Goal: Information Seeking & Learning: Learn about a topic

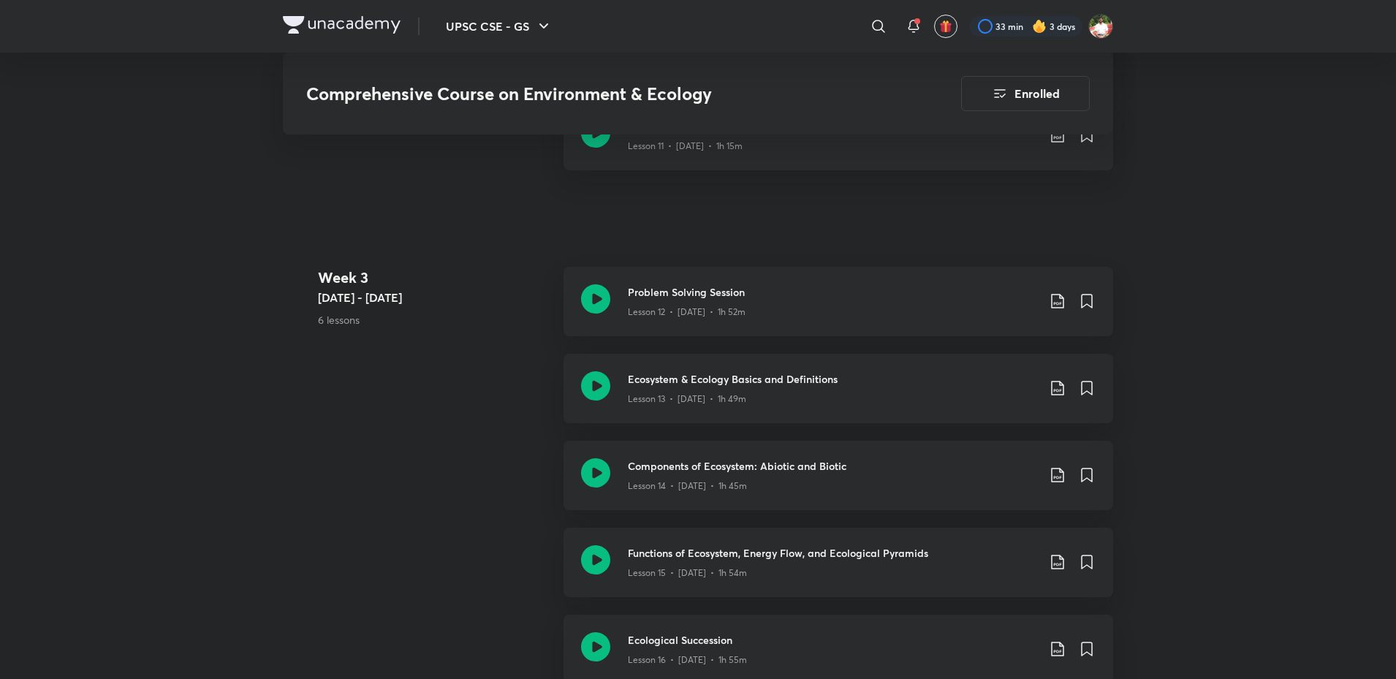
scroll to position [2421, 0]
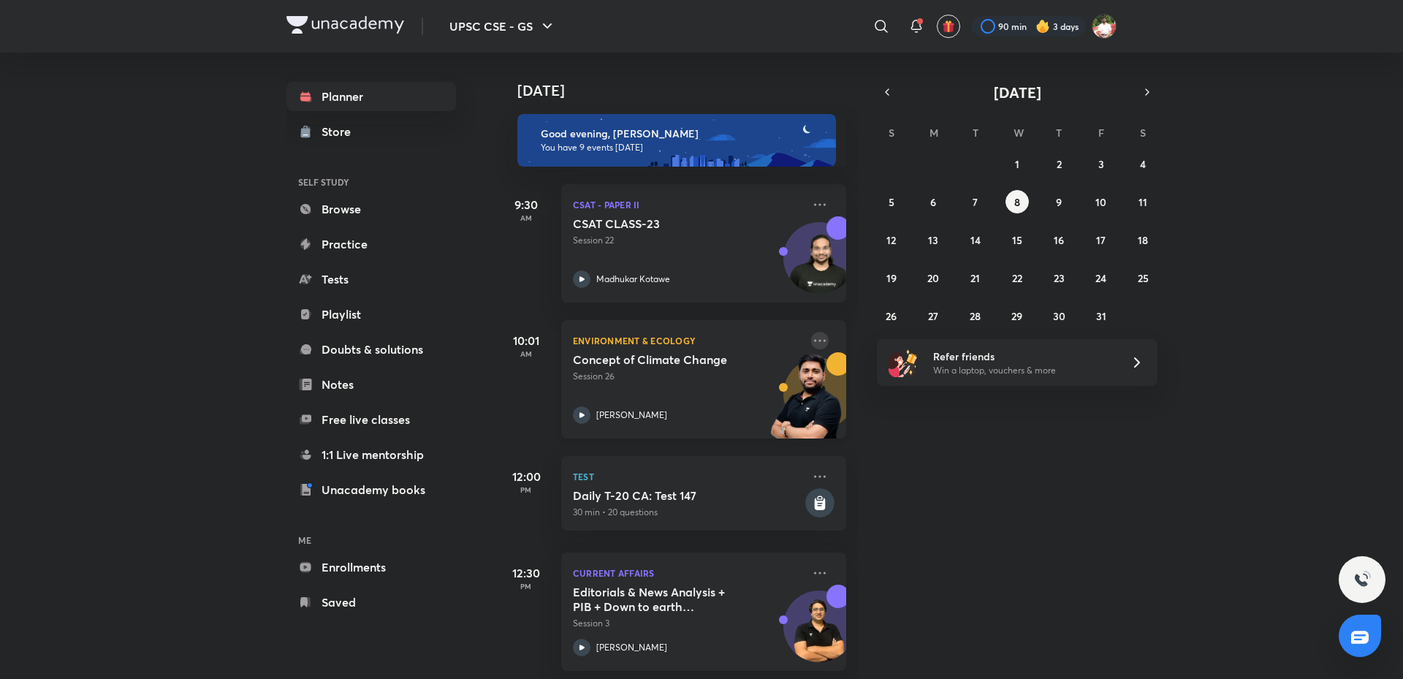
click at [811, 342] on icon at bounding box center [820, 341] width 18 height 18
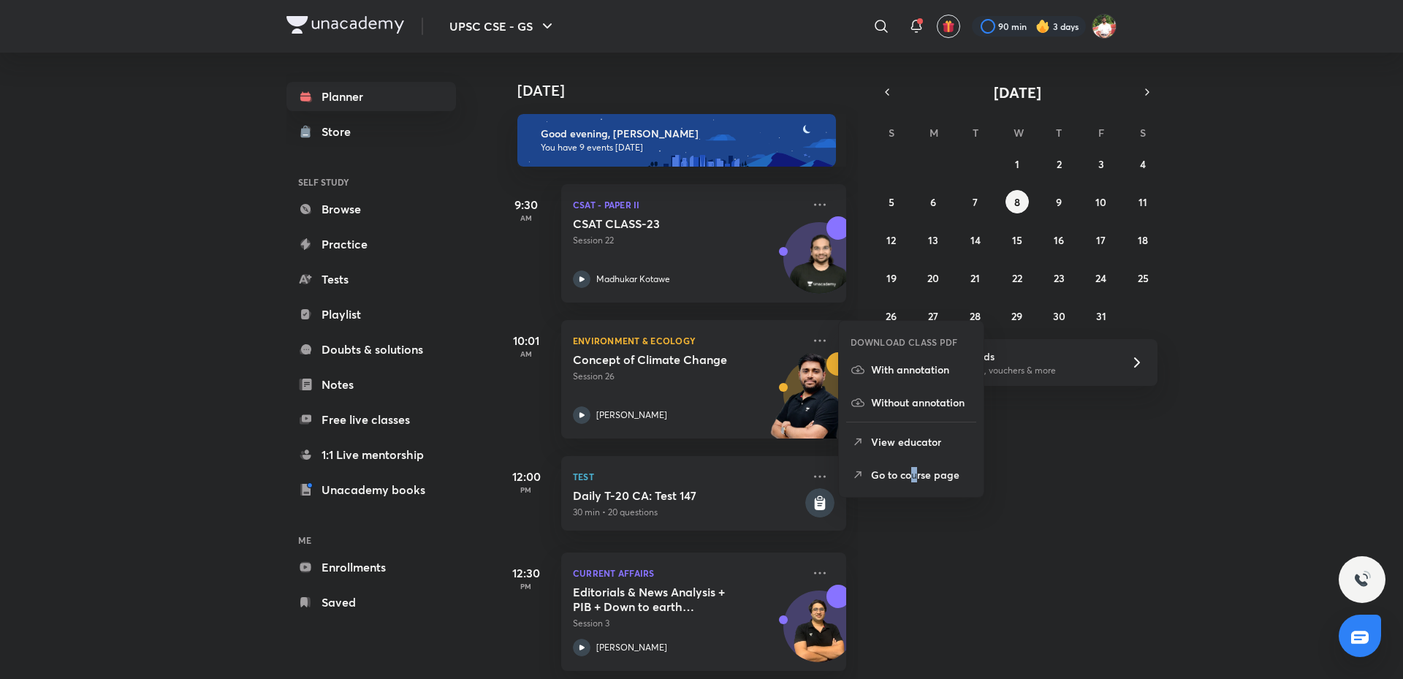
click at [915, 476] on p "Go to course page" at bounding box center [921, 474] width 101 height 15
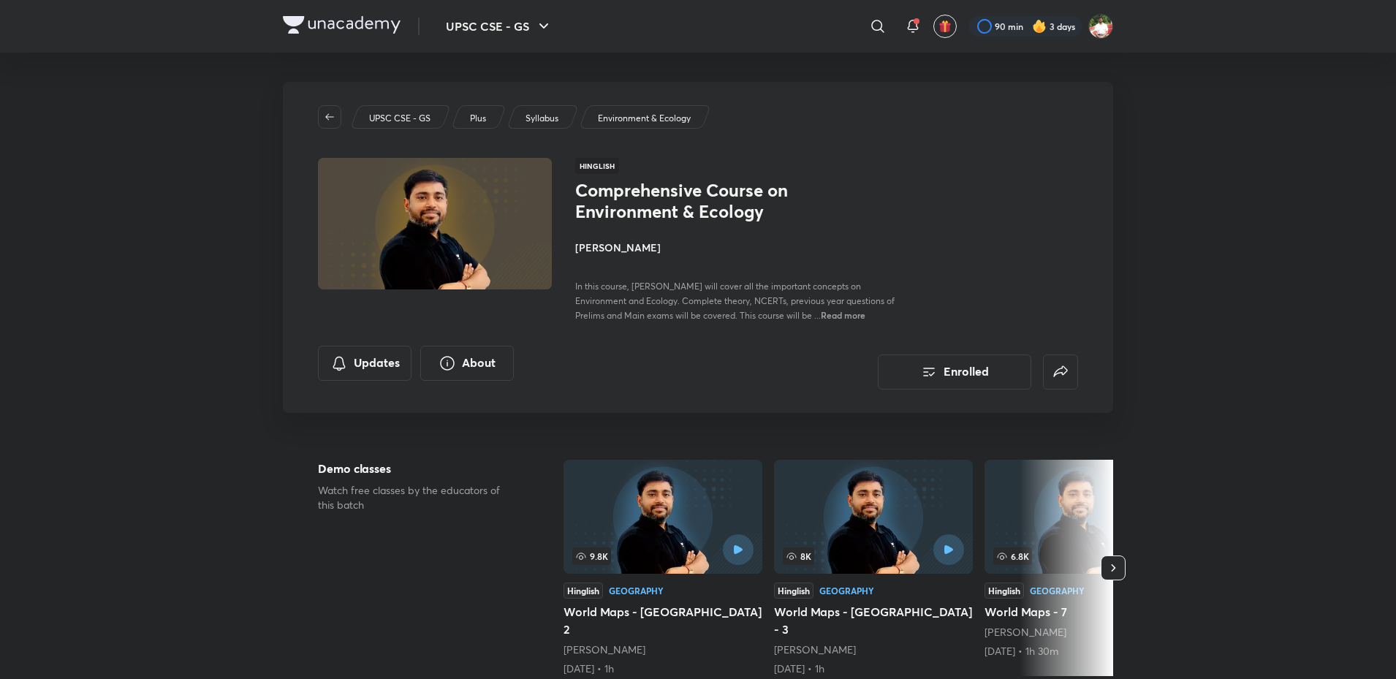
click at [631, 244] on h4 "[PERSON_NAME]" at bounding box center [738, 247] width 327 height 15
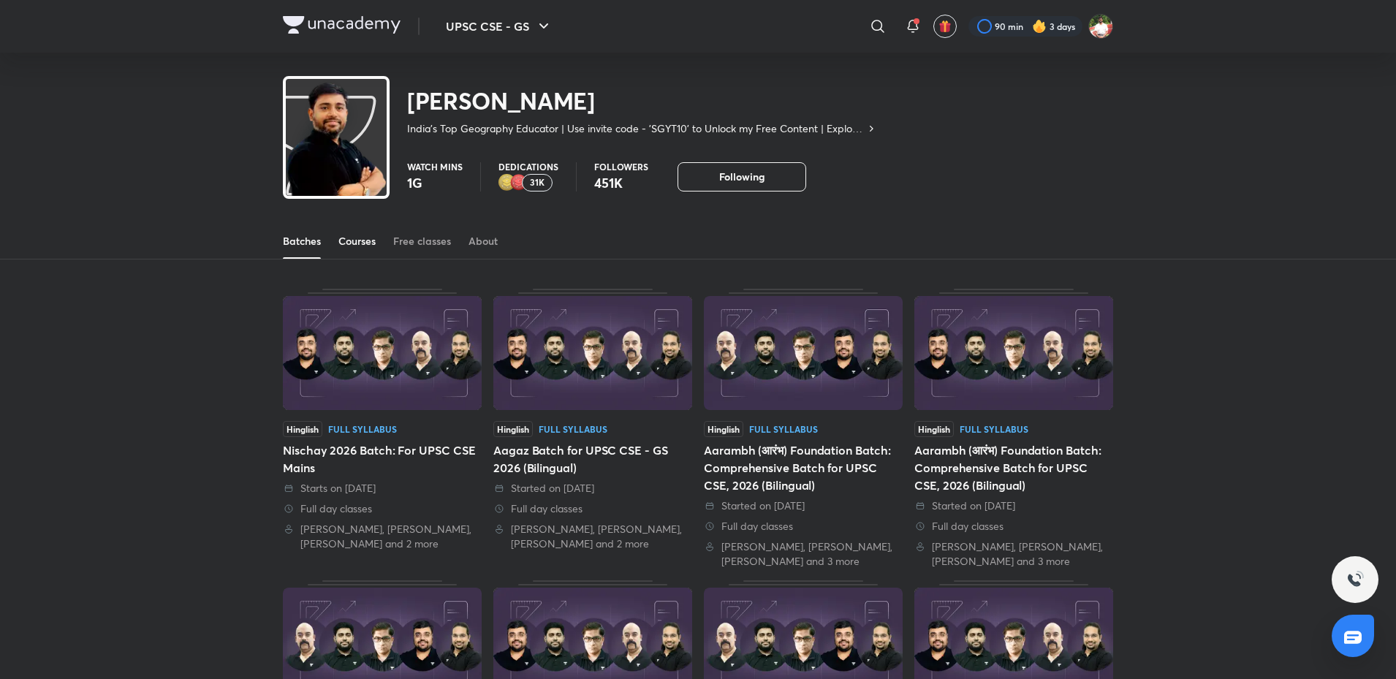
click at [365, 238] on div "Courses" at bounding box center [356, 241] width 37 height 15
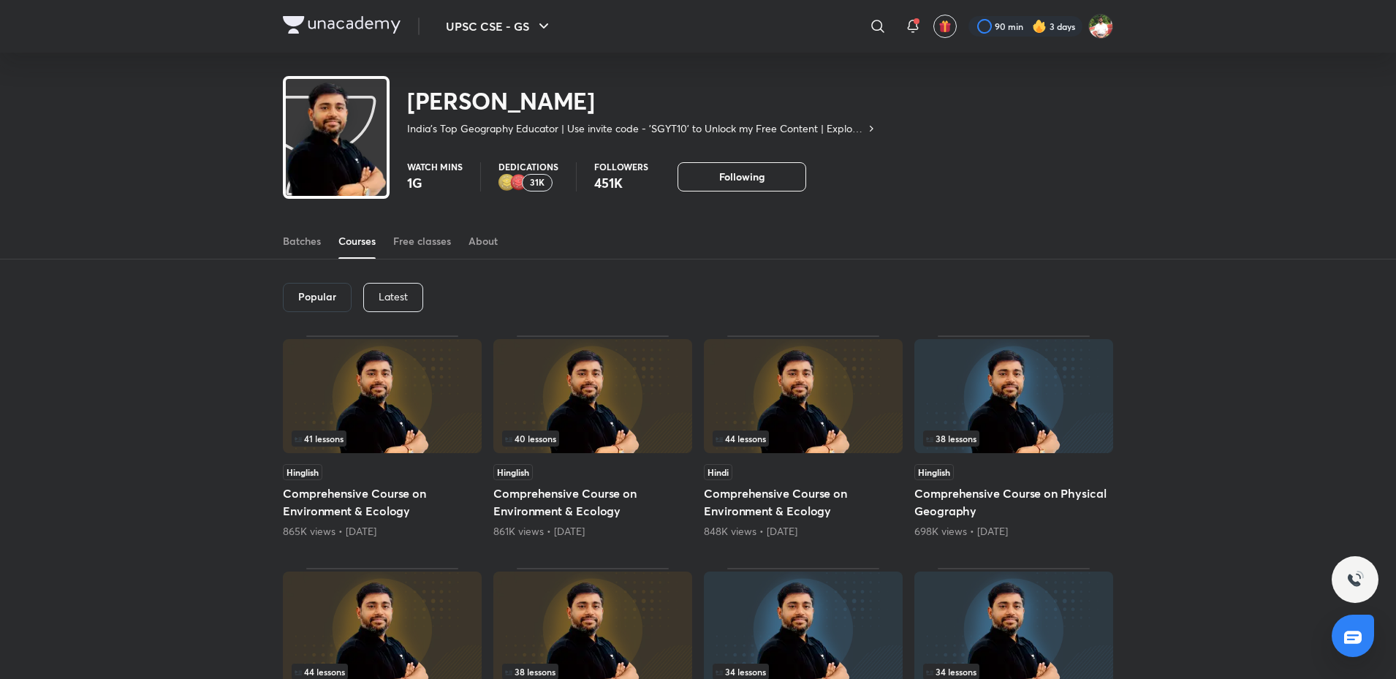
click at [385, 291] on p "Latest" at bounding box center [393, 297] width 29 height 12
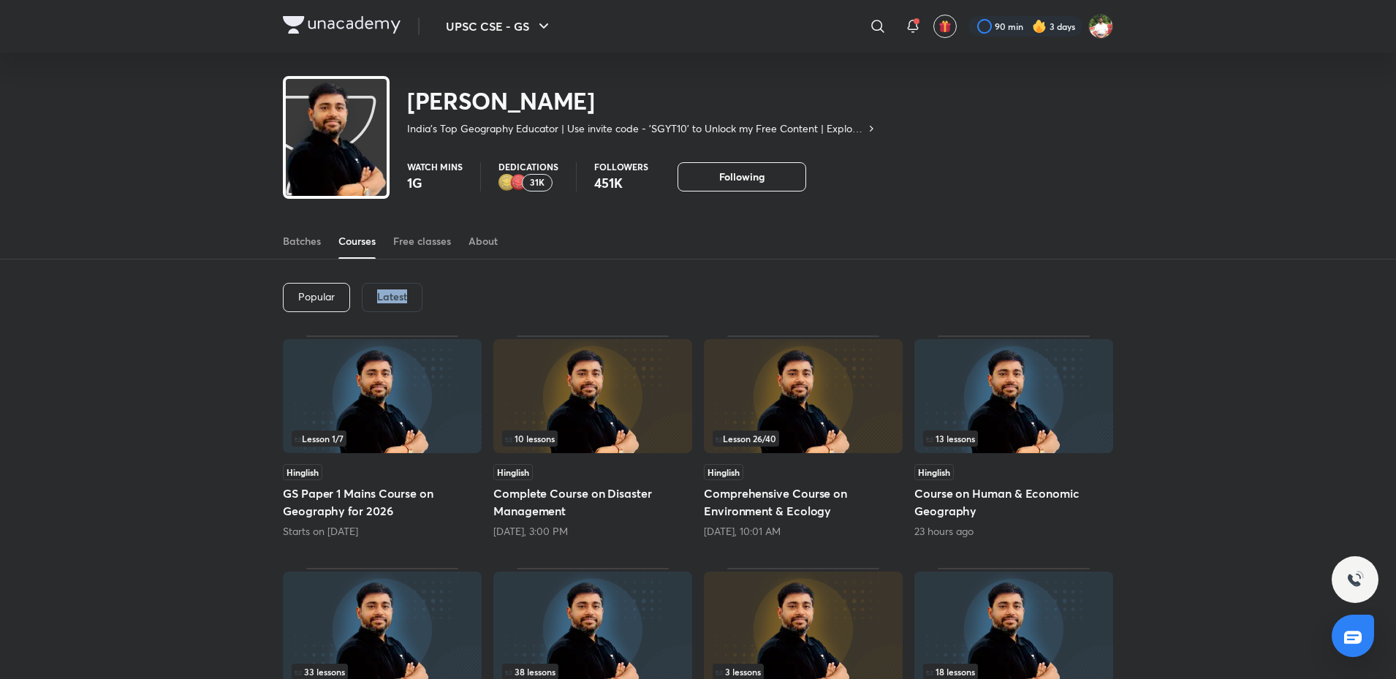
click at [405, 300] on h6 "Latest" at bounding box center [392, 297] width 30 height 12
click at [1013, 413] on img at bounding box center [1013, 396] width 199 height 114
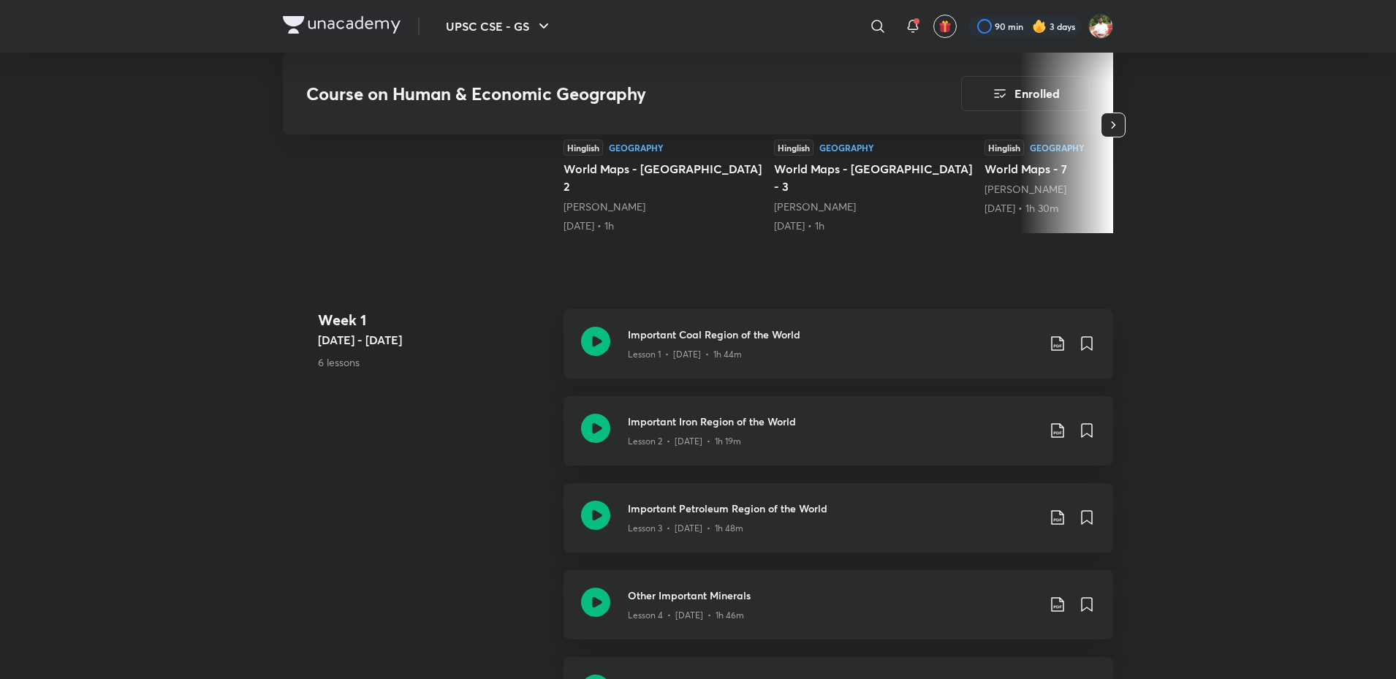
scroll to position [512, 0]
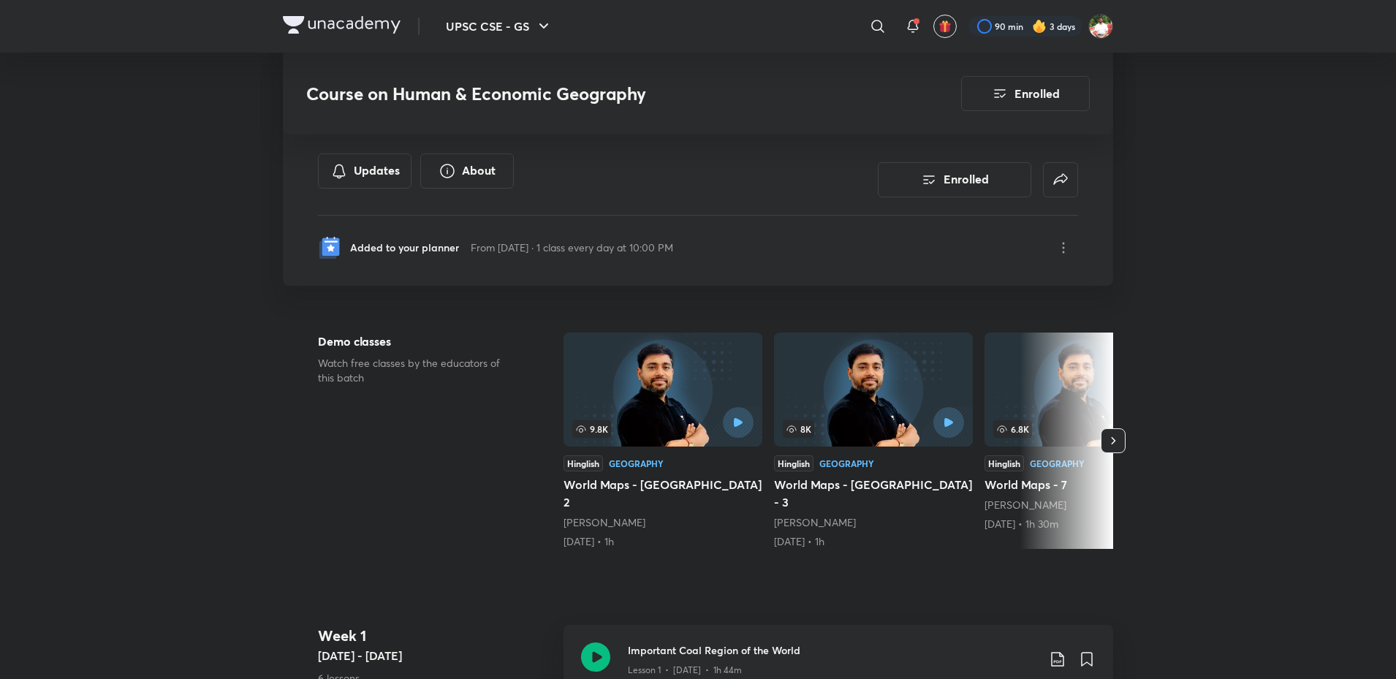
scroll to position [0, 0]
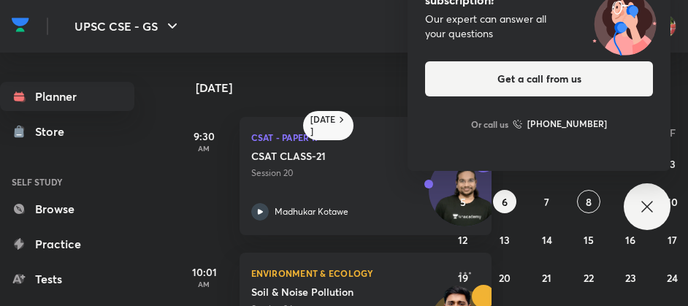
scroll to position [219, 0]
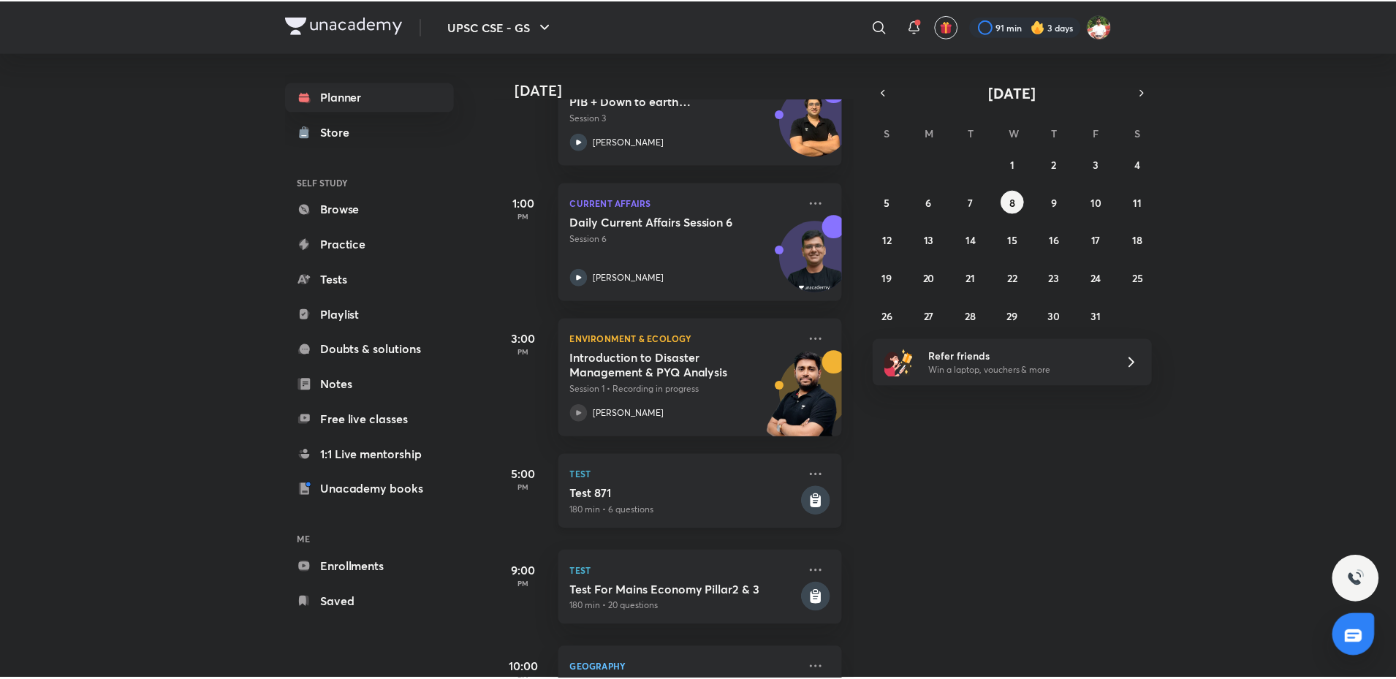
scroll to position [615, 0]
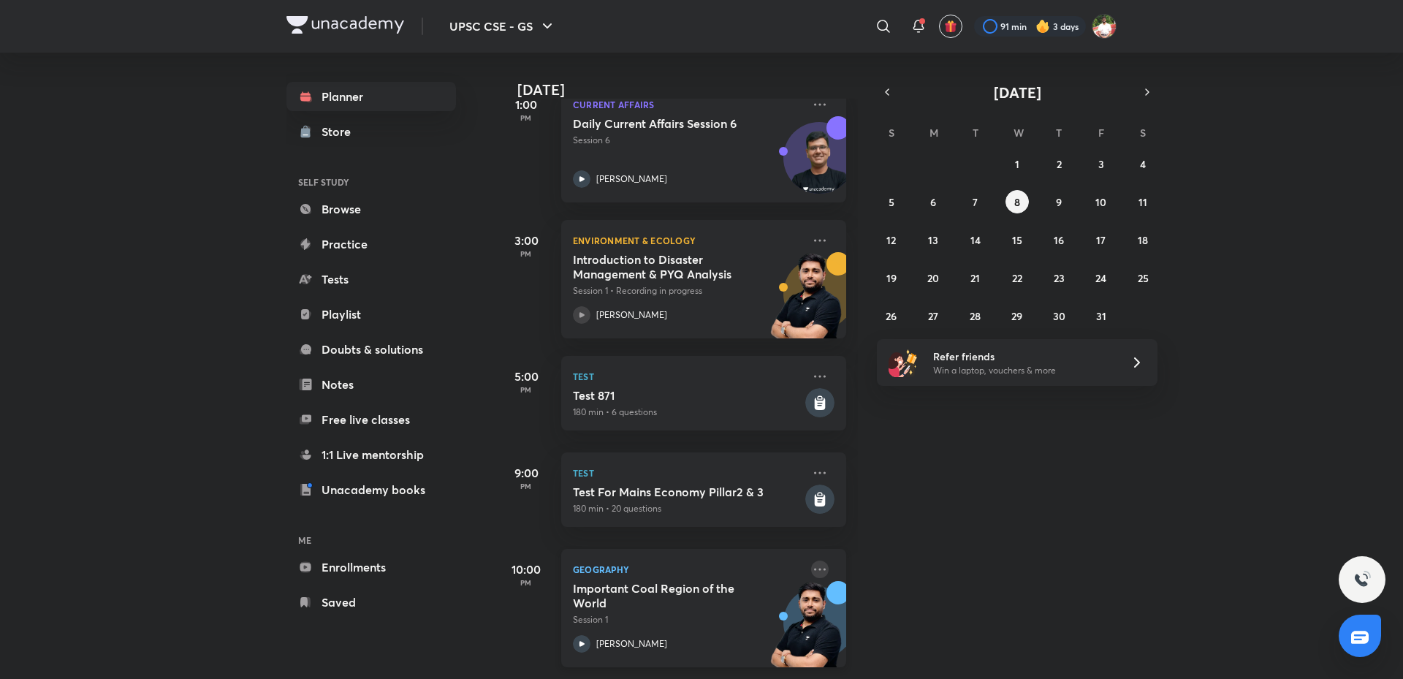
click at [811, 560] on icon at bounding box center [820, 569] width 18 height 18
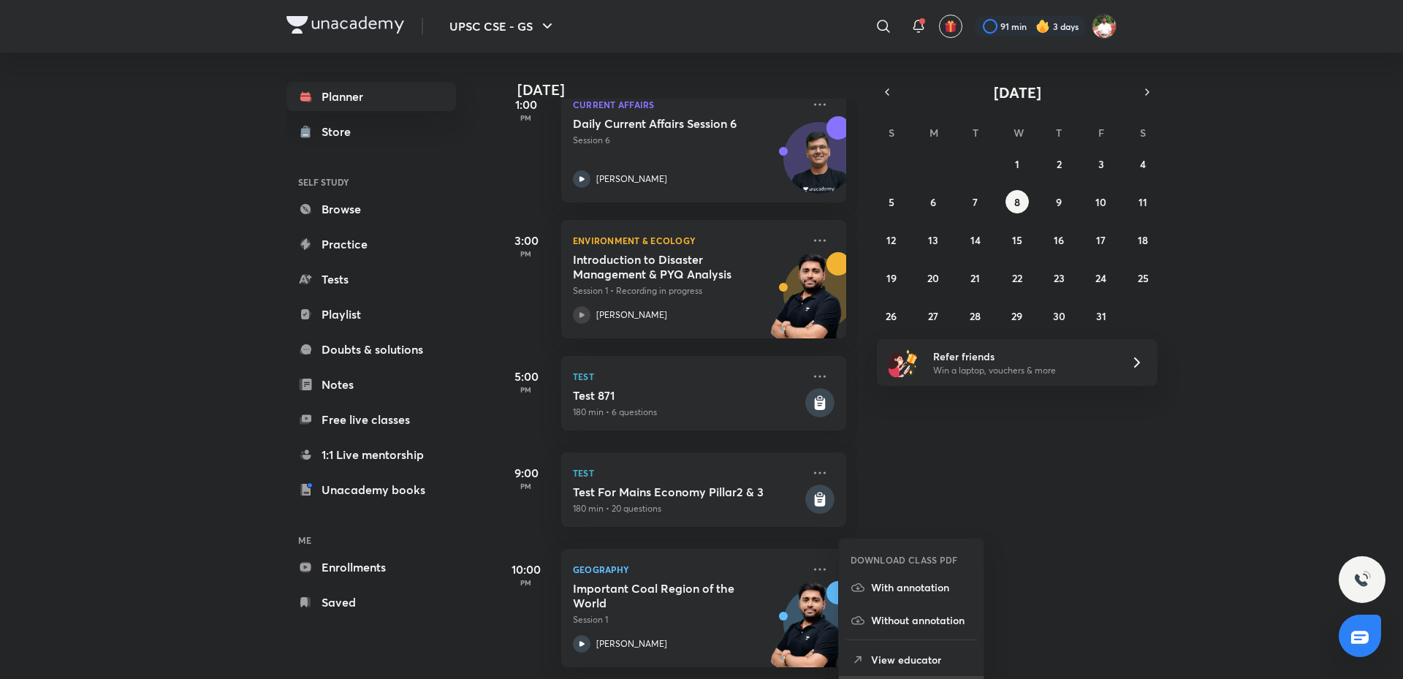
click at [909, 677] on li "Go to course page" at bounding box center [911, 692] width 145 height 33
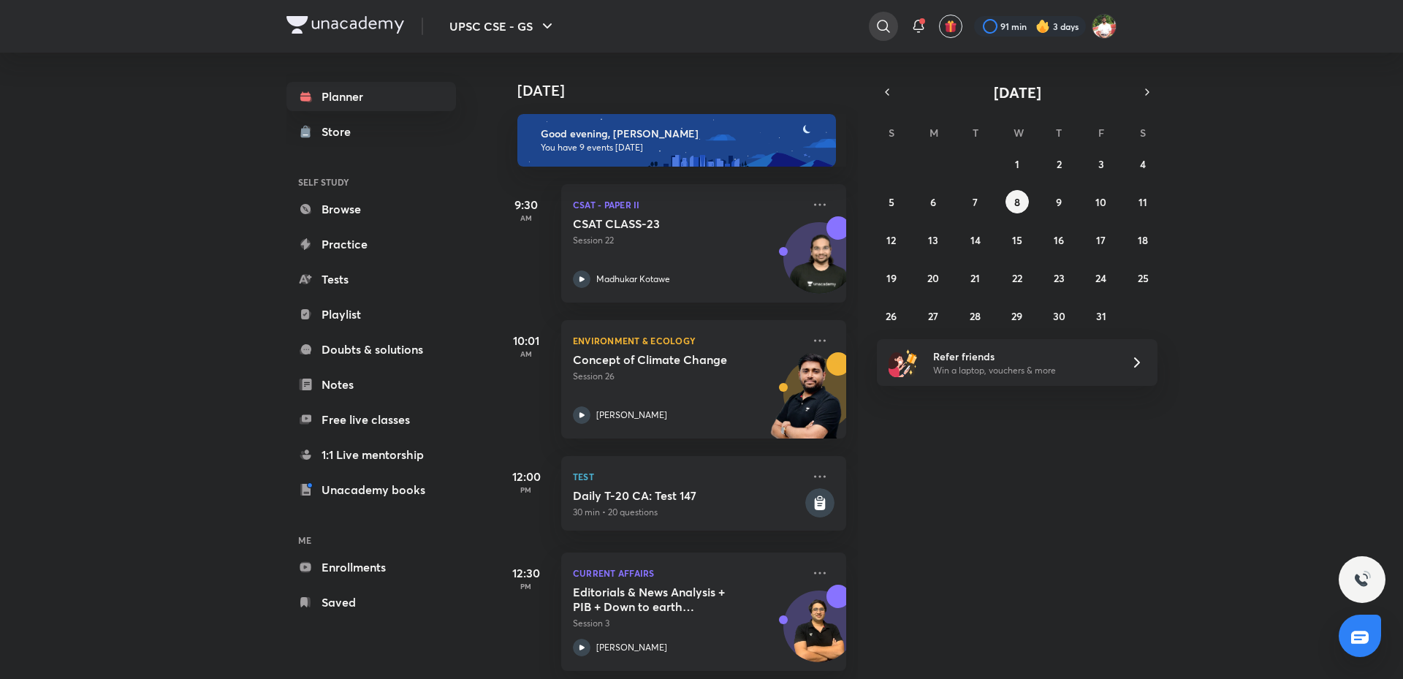
click at [875, 26] on icon at bounding box center [884, 27] width 18 height 18
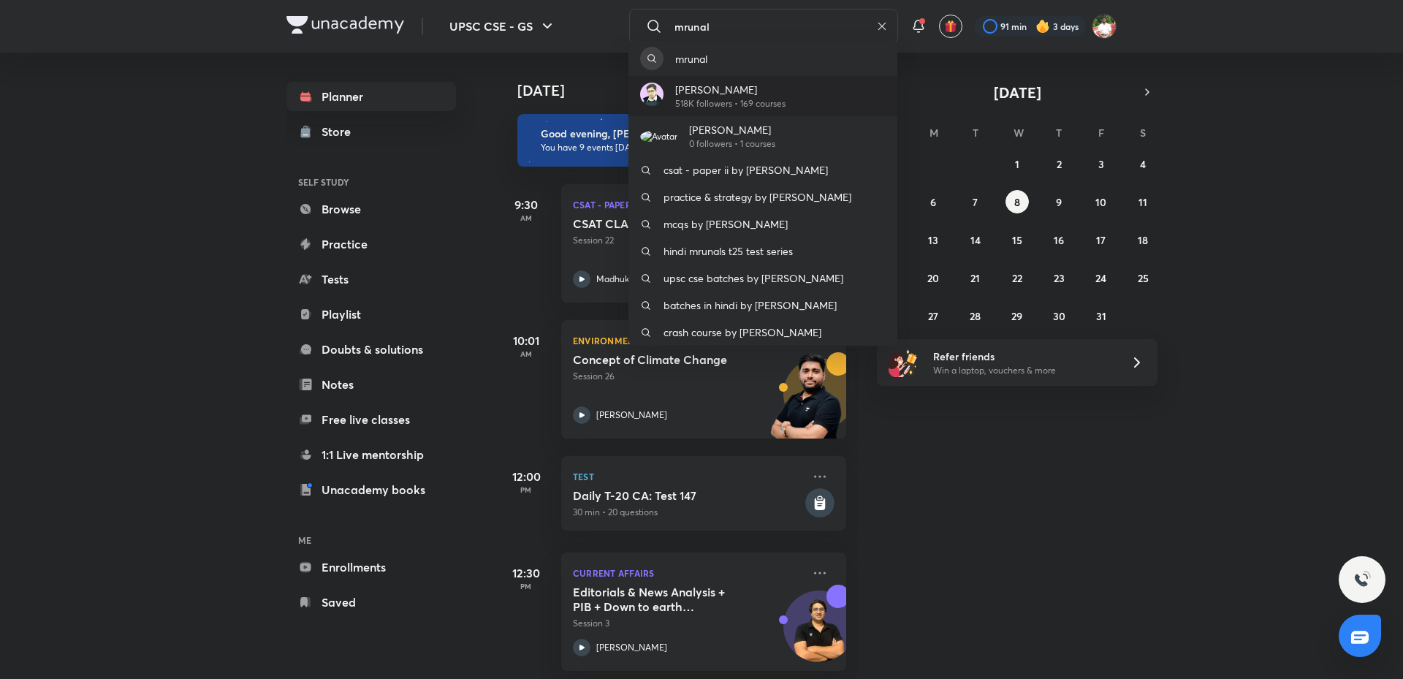
type input "mrunal"
click at [687, 94] on p "[PERSON_NAME]" at bounding box center [730, 89] width 110 height 15
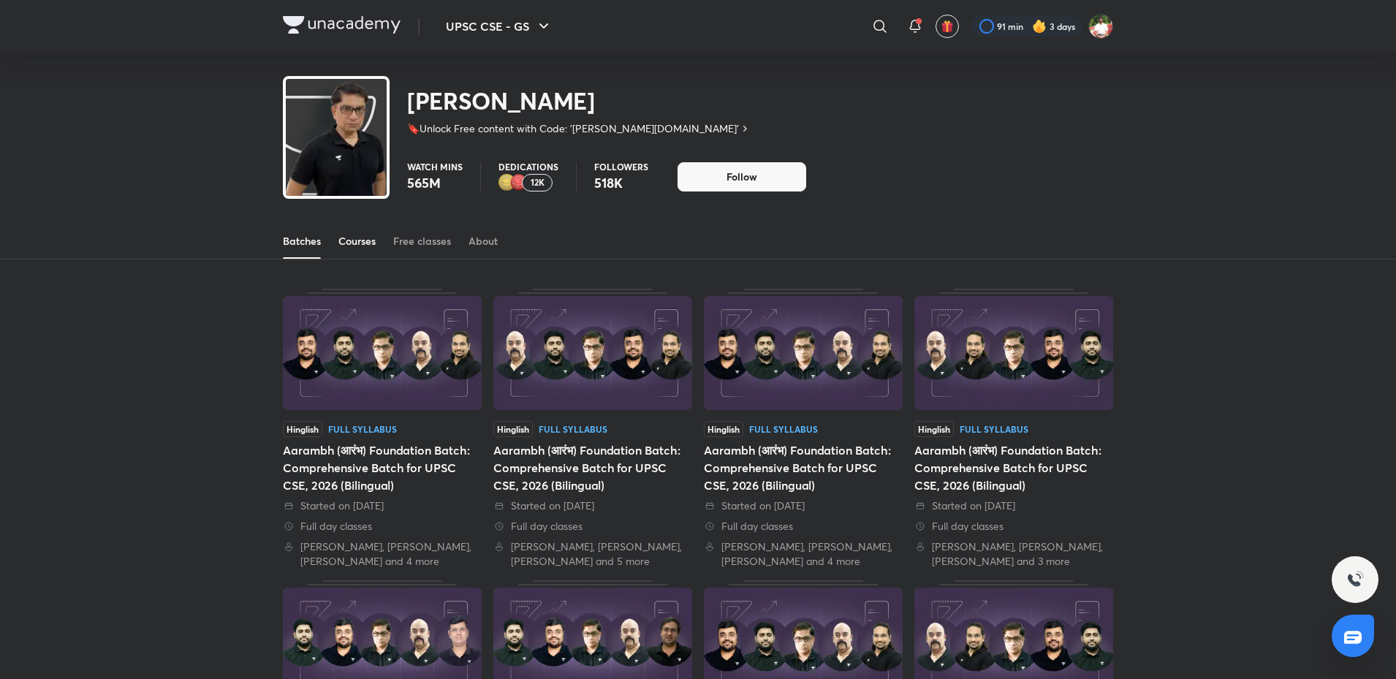
click at [348, 245] on div "Courses" at bounding box center [356, 241] width 37 height 15
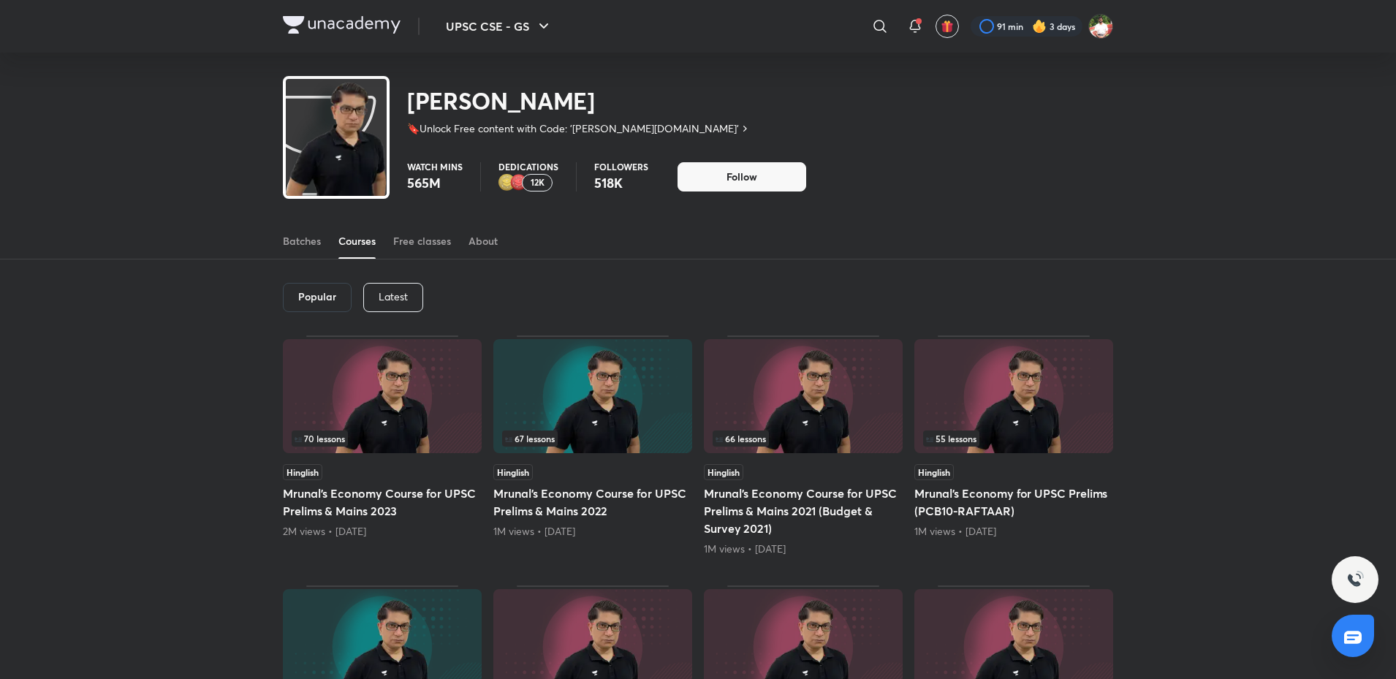
click at [348, 245] on div "Courses" at bounding box center [356, 241] width 37 height 15
click at [616, 387] on img at bounding box center [592, 396] width 199 height 114
click at [382, 286] on div "Latest" at bounding box center [393, 297] width 60 height 29
click at [382, 286] on div "Latest" at bounding box center [392, 297] width 61 height 29
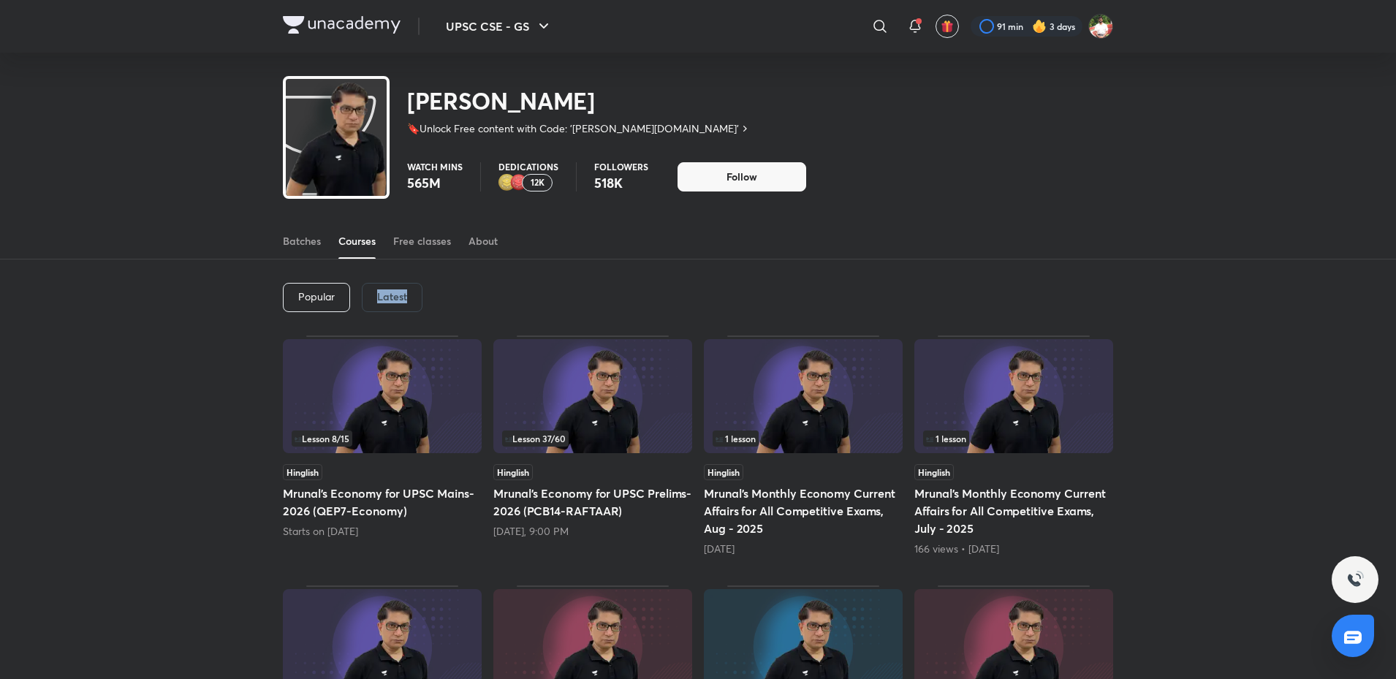
click at [640, 387] on img at bounding box center [592, 396] width 199 height 114
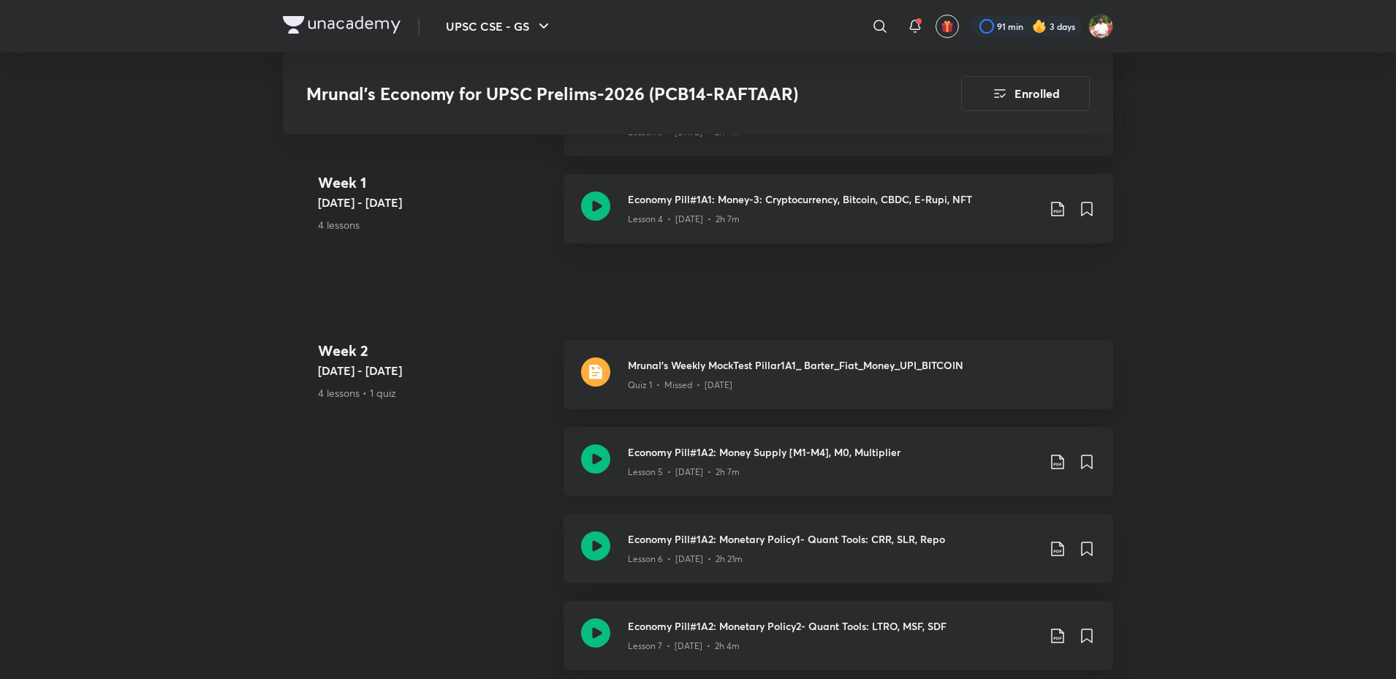
scroll to position [1169, 0]
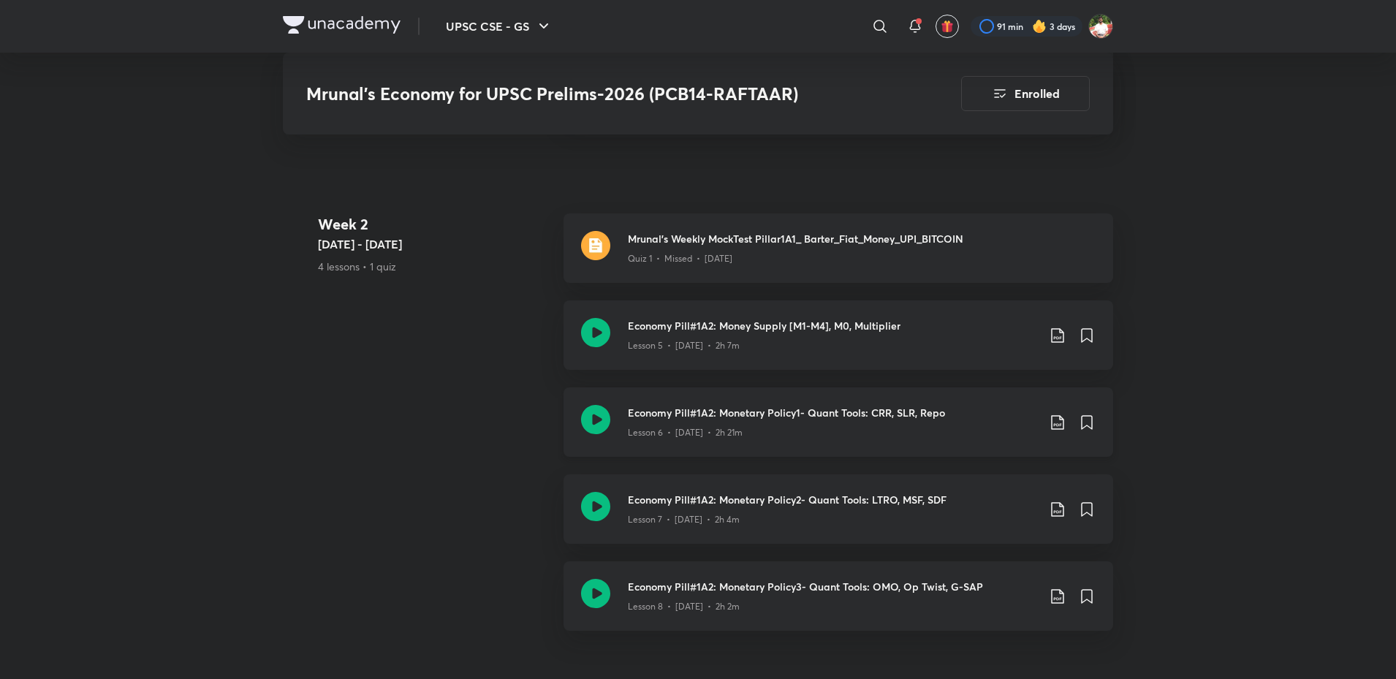
click at [589, 416] on icon at bounding box center [595, 419] width 29 height 29
